Goal: Check status

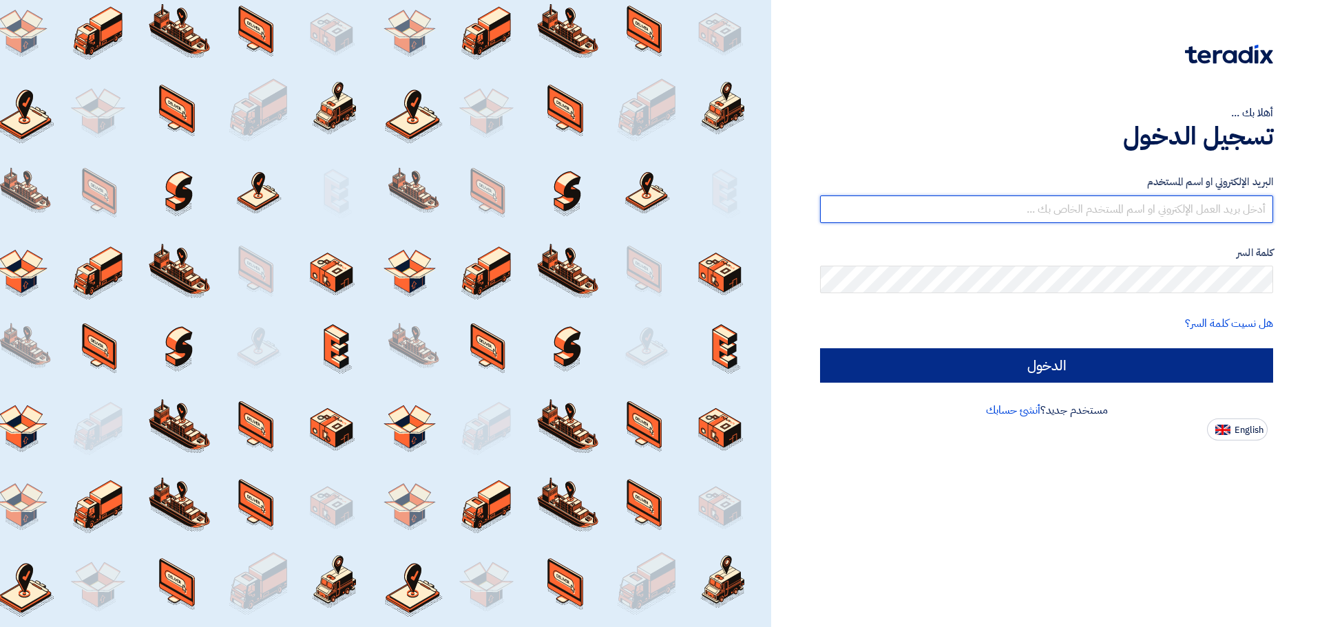
type input "[EMAIL_ADDRESS][DOMAIN_NAME]"
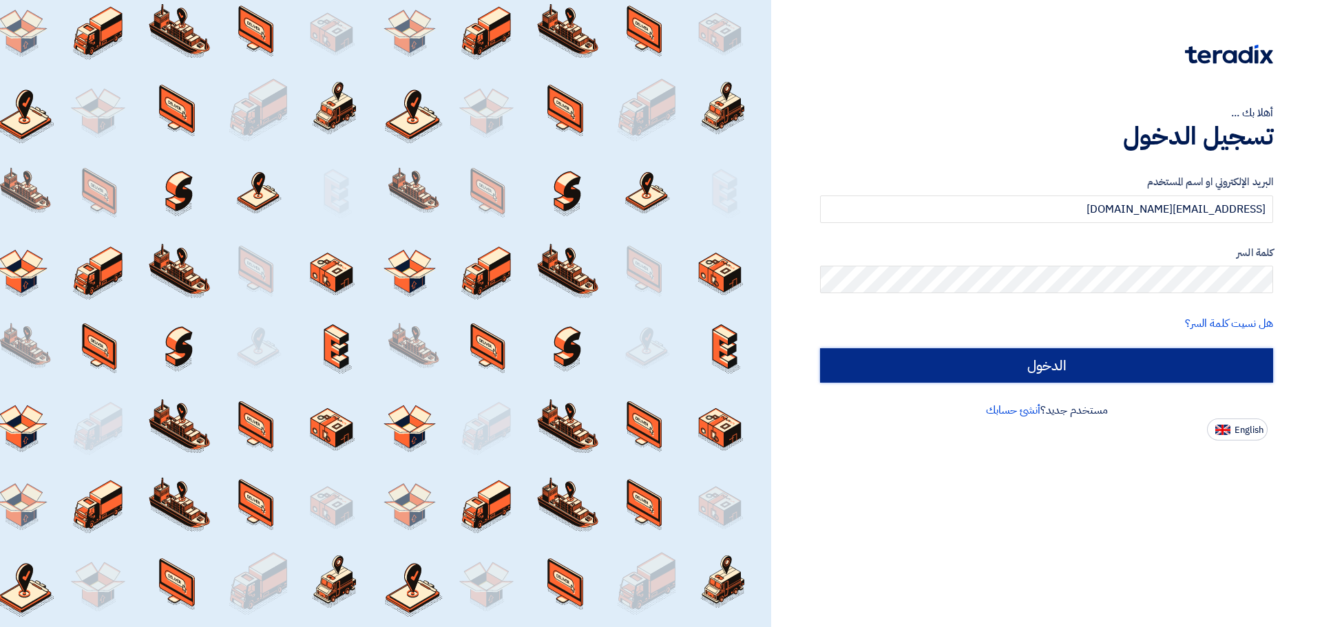
click at [1126, 376] on input "الدخول" at bounding box center [1046, 365] width 453 height 34
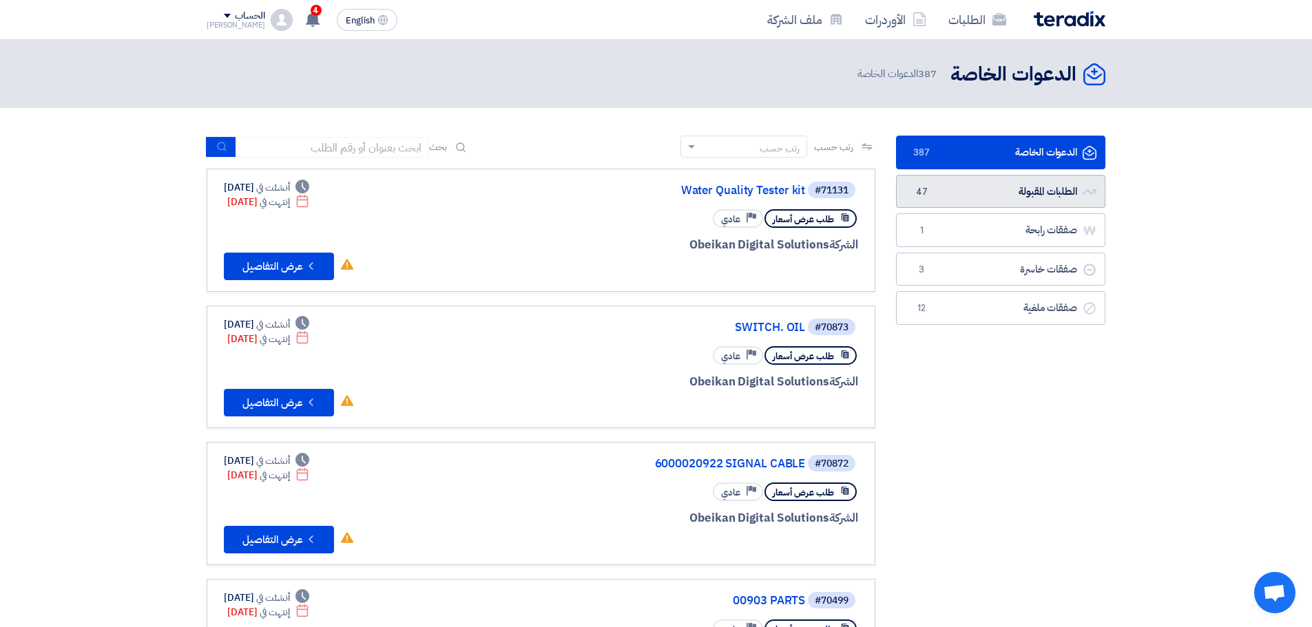
click at [948, 186] on link "الطلبات المقبولة الطلبات المقبولة 47" at bounding box center [1000, 192] width 209 height 34
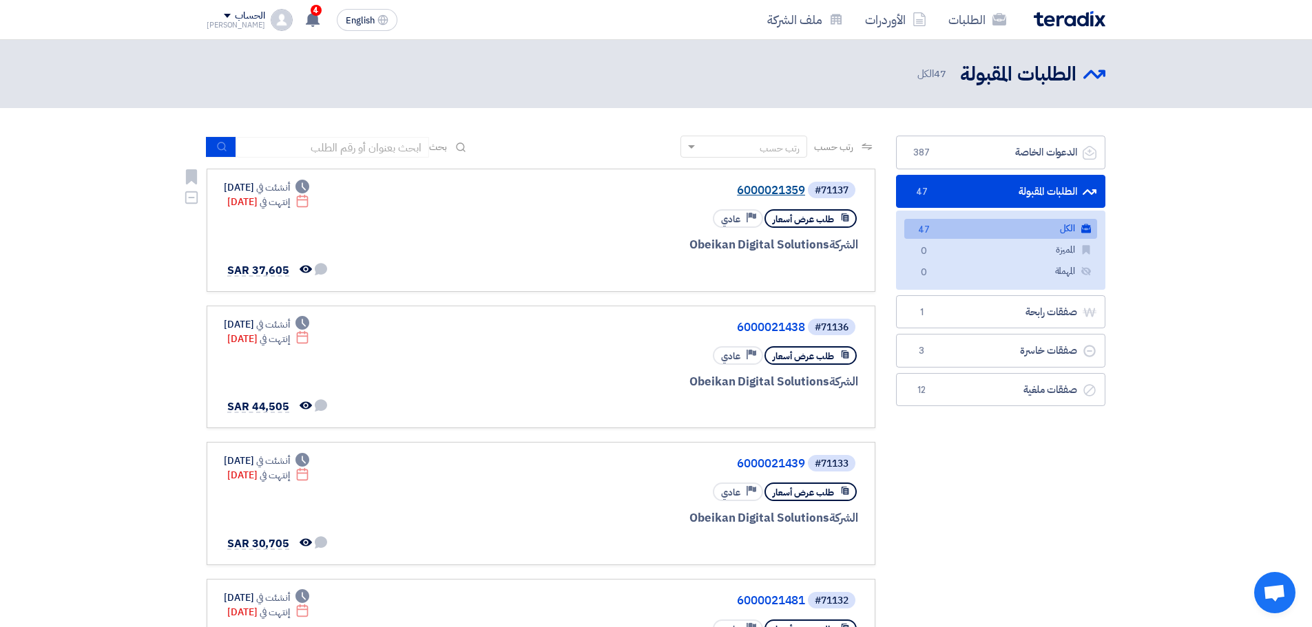
click at [755, 187] on link "6000021359" at bounding box center [667, 191] width 275 height 12
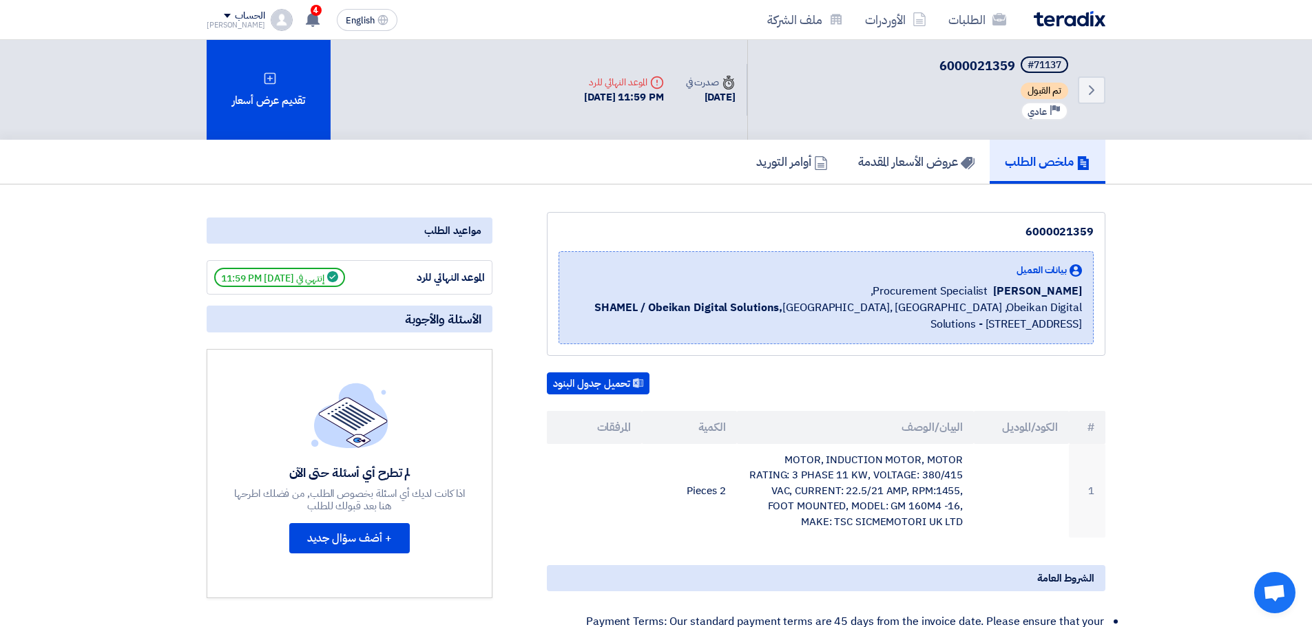
click at [924, 184] on div "ملخص الطلب عروض الأسعار المقدمة أوامر التوريد" at bounding box center [656, 162] width 1312 height 45
click at [929, 166] on h5 "عروض الأسعار المقدمة" at bounding box center [916, 162] width 116 height 16
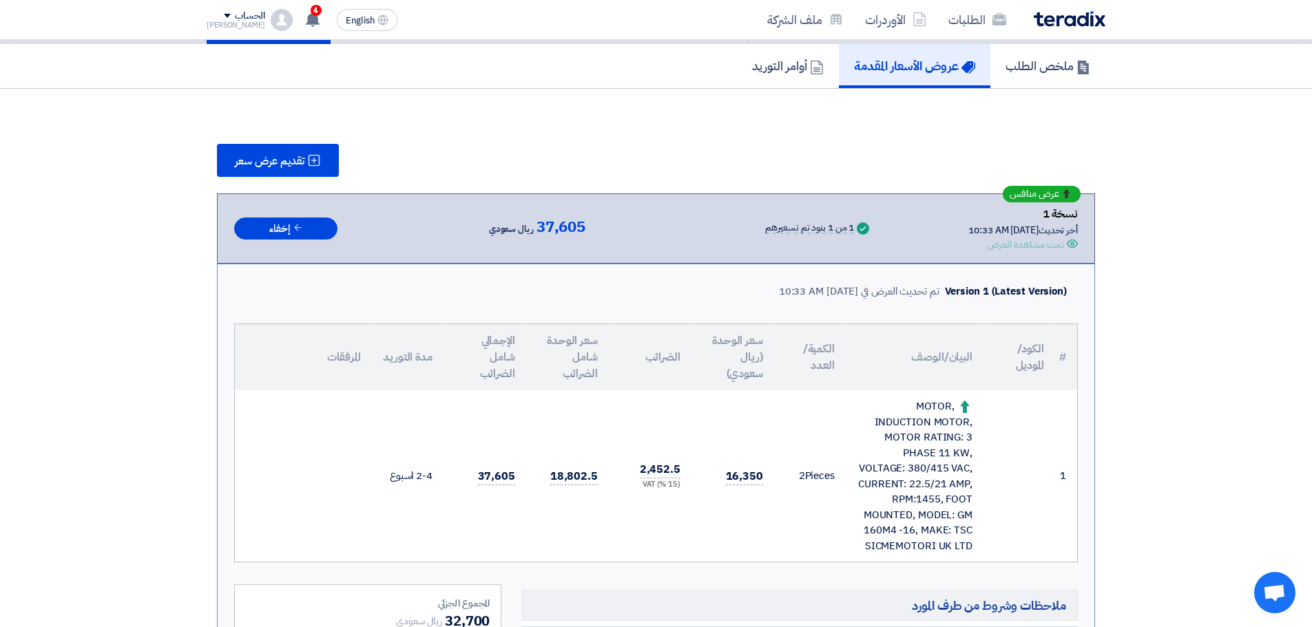
scroll to position [69, 0]
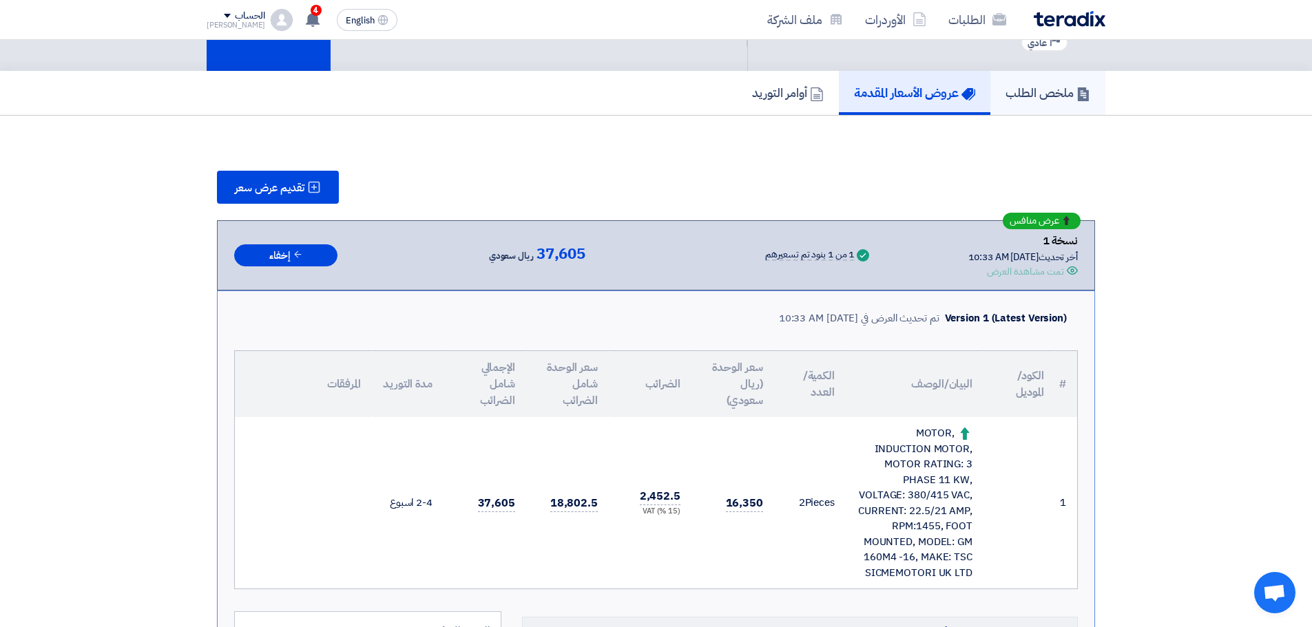
click at [1036, 81] on link "ملخص الطلب" at bounding box center [1047, 93] width 115 height 44
